Goal: Task Accomplishment & Management: Manage account settings

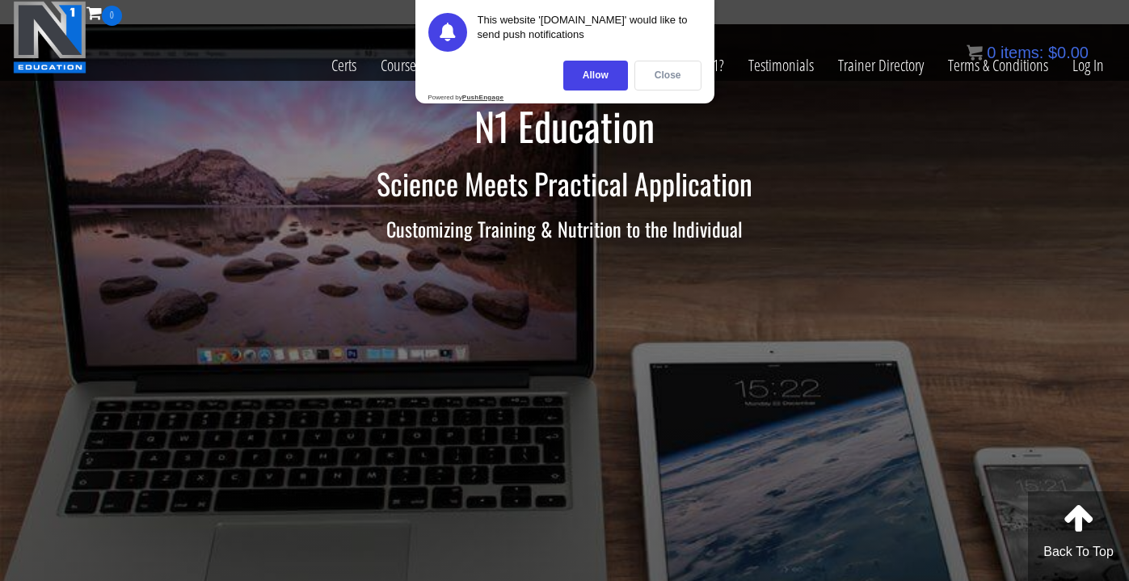
click at [681, 76] on div "Close" at bounding box center [667, 76] width 67 height 30
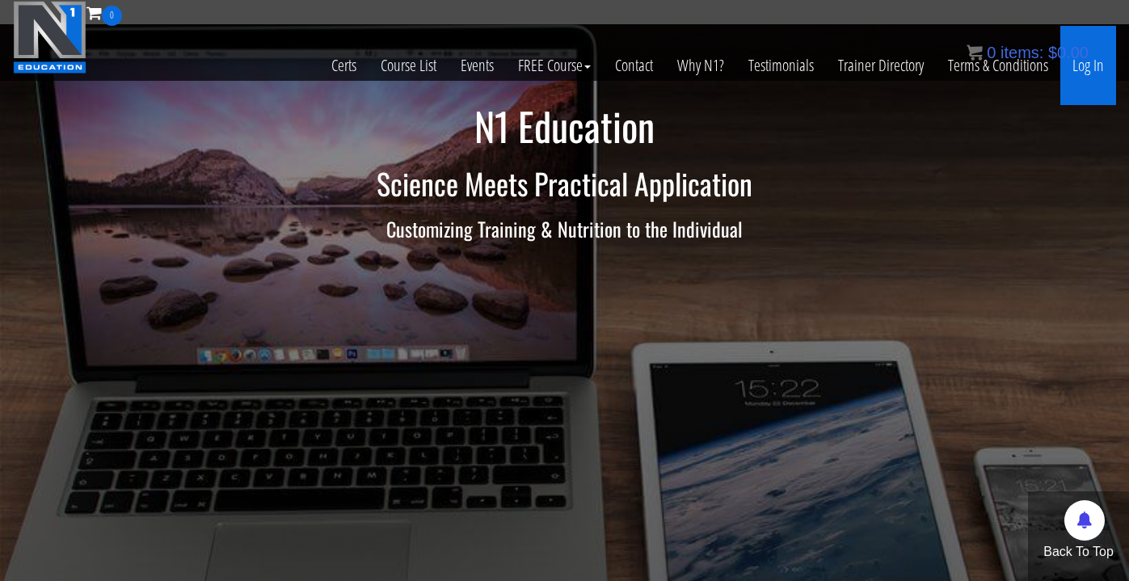
click at [1086, 67] on link "Log In" at bounding box center [1088, 65] width 56 height 79
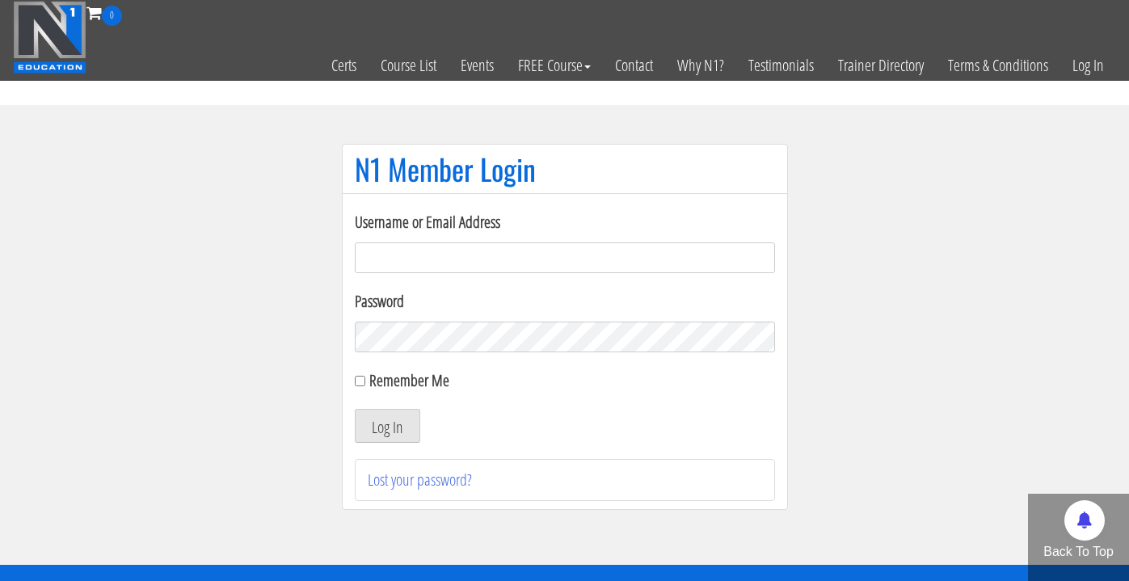
click at [533, 200] on div "Username or Email Address Password Remember Me Log In Lost your password?" at bounding box center [565, 351] width 446 height 317
click at [509, 265] on input "Username or Email Address" at bounding box center [565, 257] width 420 height 31
type input "[EMAIL_ADDRESS][DOMAIN_NAME]"
click at [386, 426] on button "Log In" at bounding box center [387, 426] width 65 height 34
click at [403, 427] on button "Log In" at bounding box center [387, 426] width 65 height 34
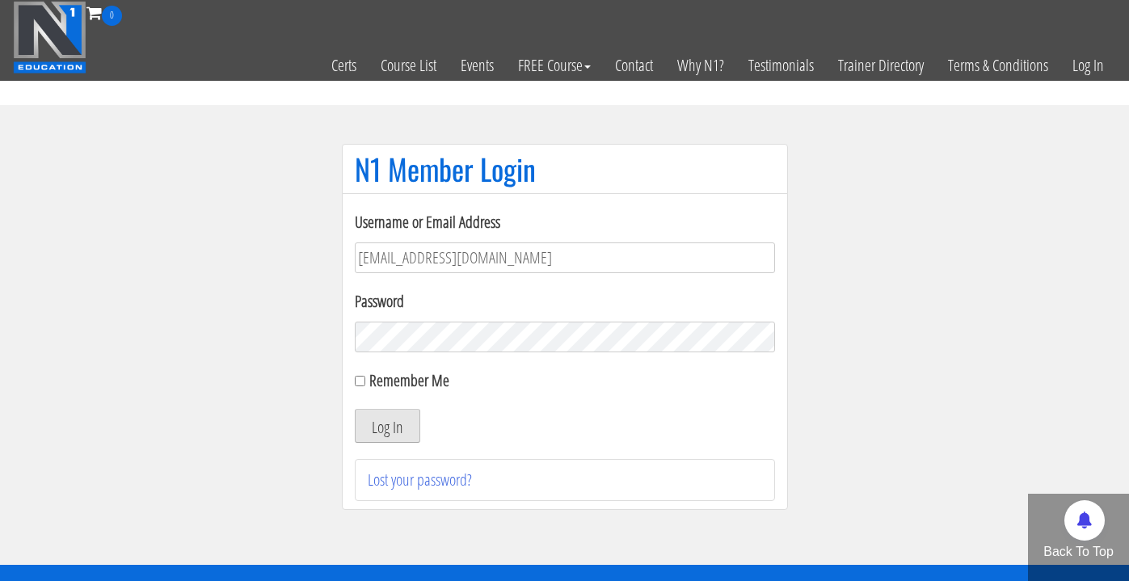
click at [403, 427] on button "Log In" at bounding box center [387, 426] width 65 height 34
click at [399, 433] on button "Log In" at bounding box center [387, 426] width 65 height 34
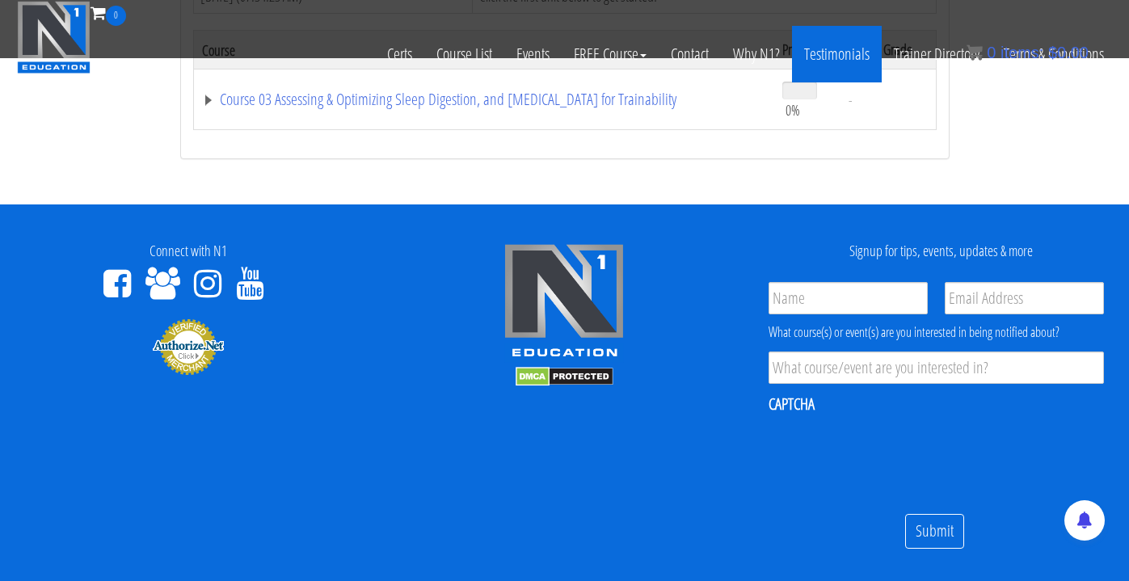
scroll to position [1250, 0]
